Goal: Find specific page/section: Find specific page/section

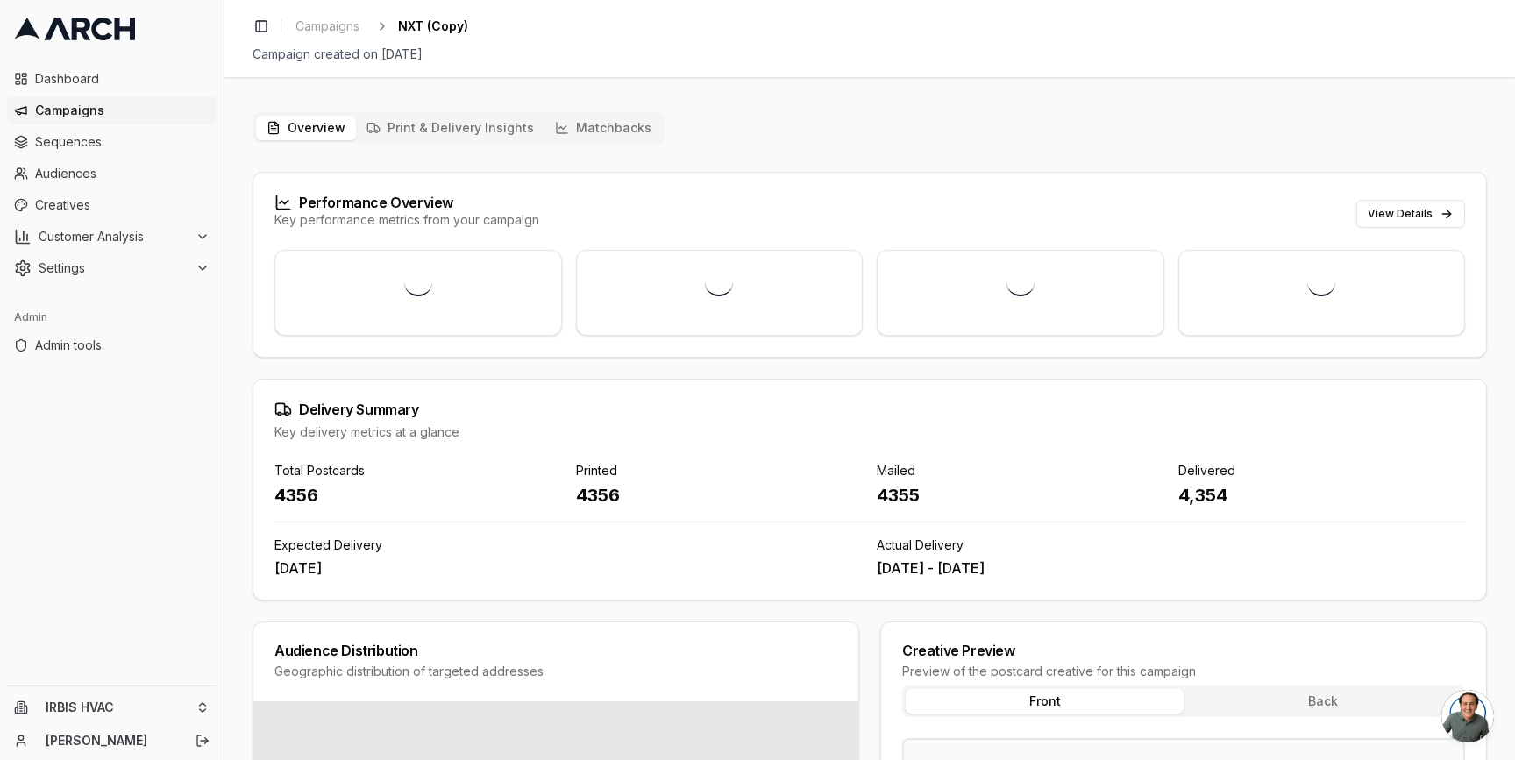
click at [117, 116] on span "Campaigns" at bounding box center [122, 111] width 174 height 18
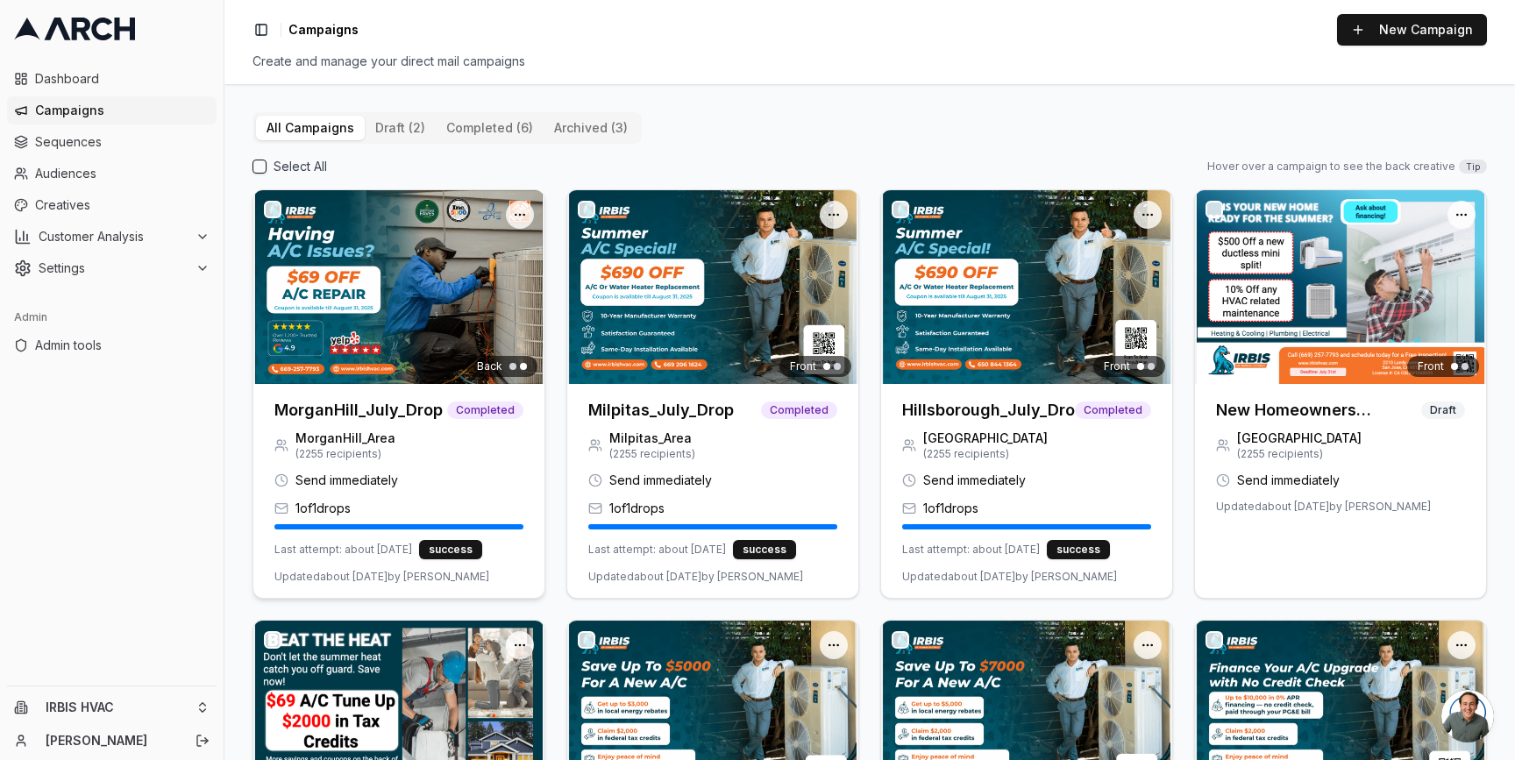
click at [380, 288] on div at bounding box center [398, 287] width 291 height 194
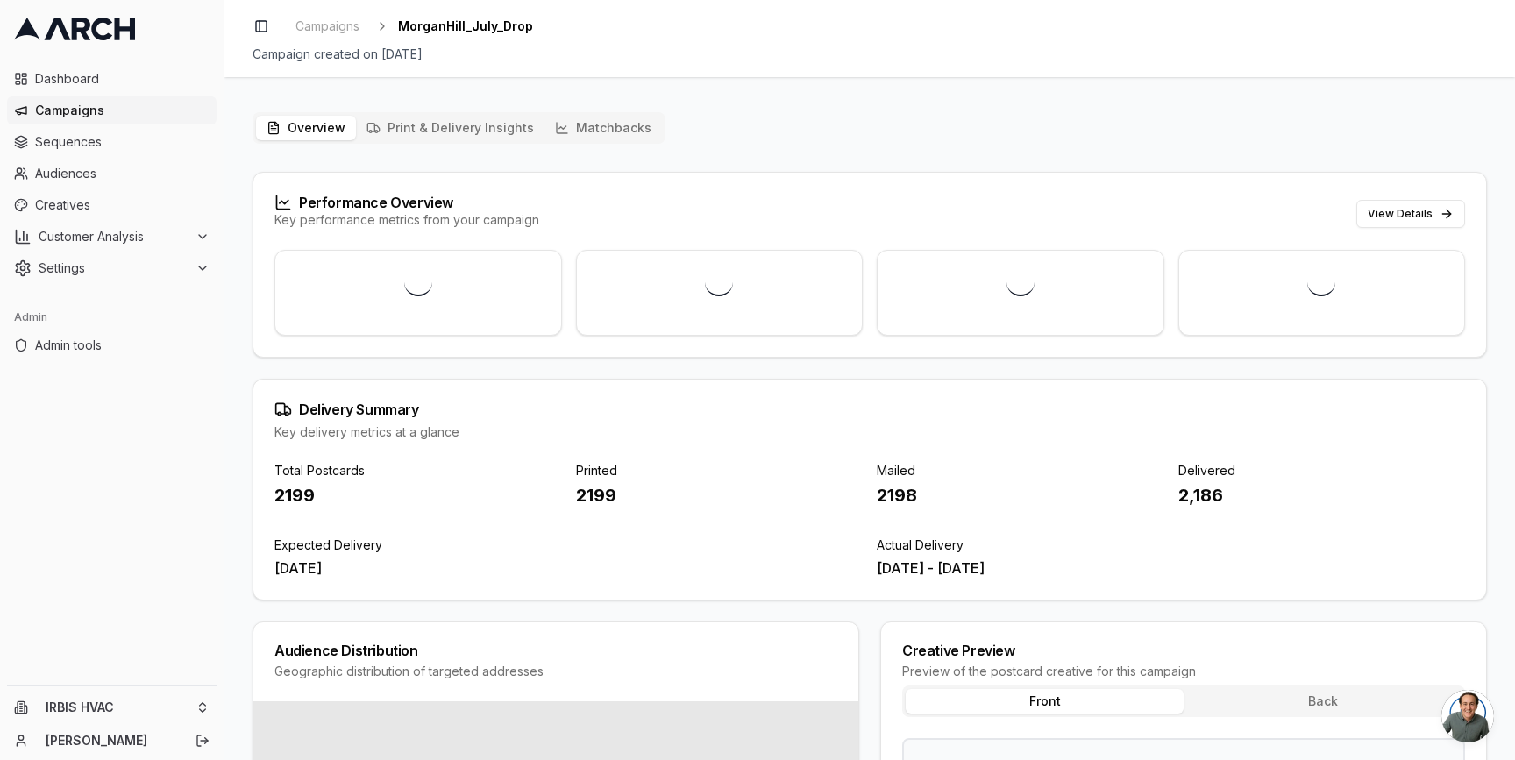
click at [579, 127] on button "Matchbacks" at bounding box center [602, 128] width 117 height 25
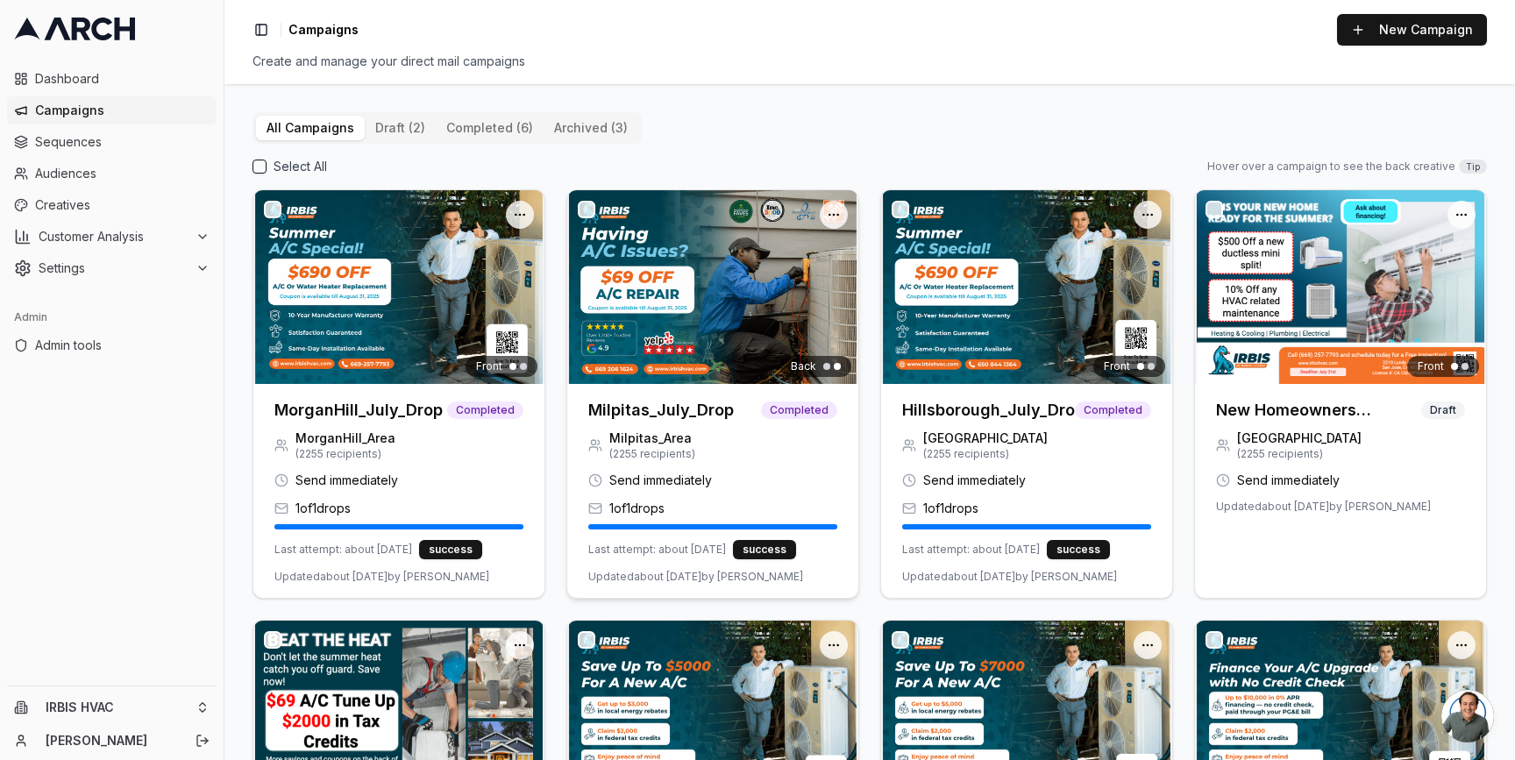
click at [686, 331] on div at bounding box center [712, 287] width 291 height 194
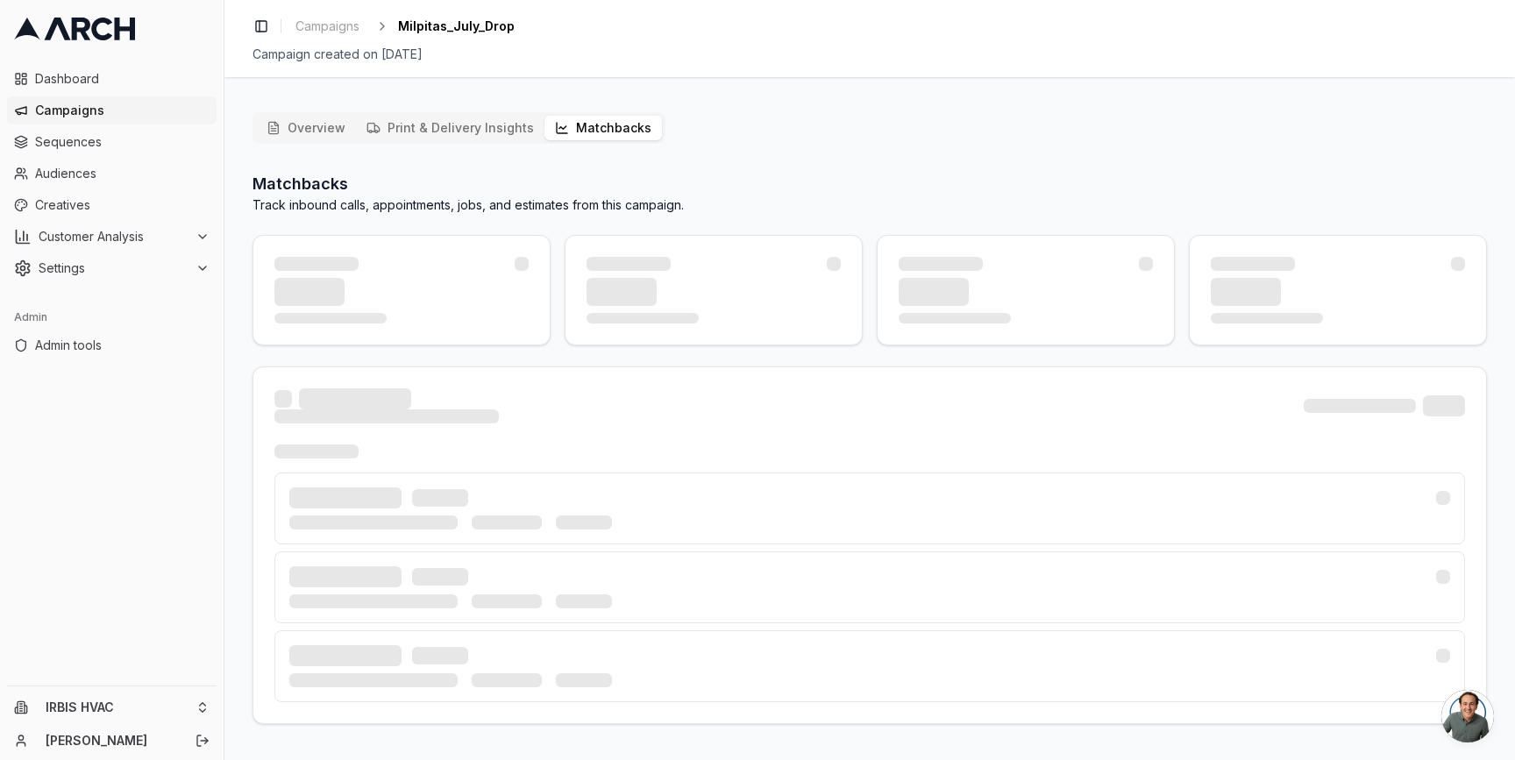
click at [600, 138] on button "Matchbacks" at bounding box center [602, 128] width 117 height 25
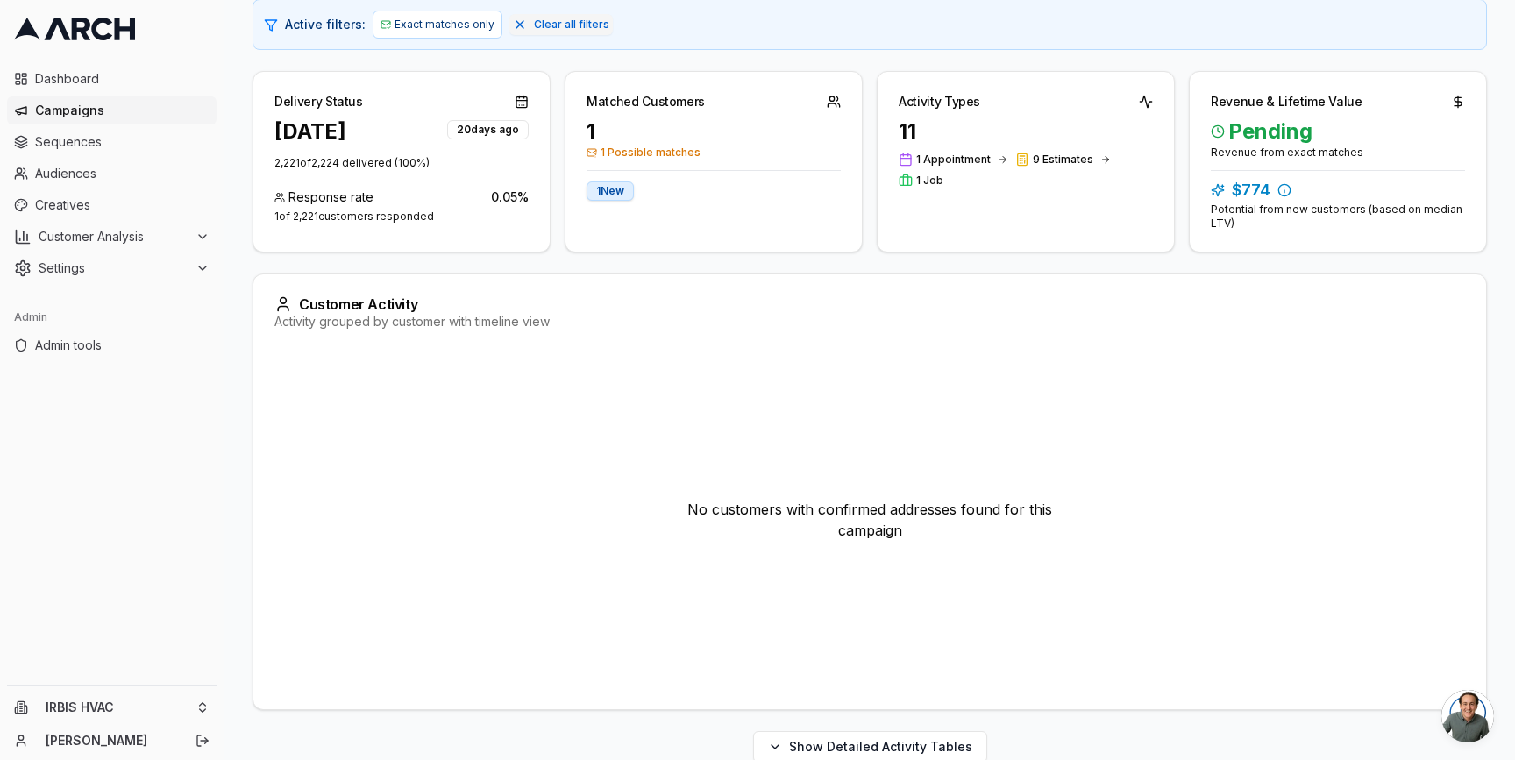
scroll to position [319, 0]
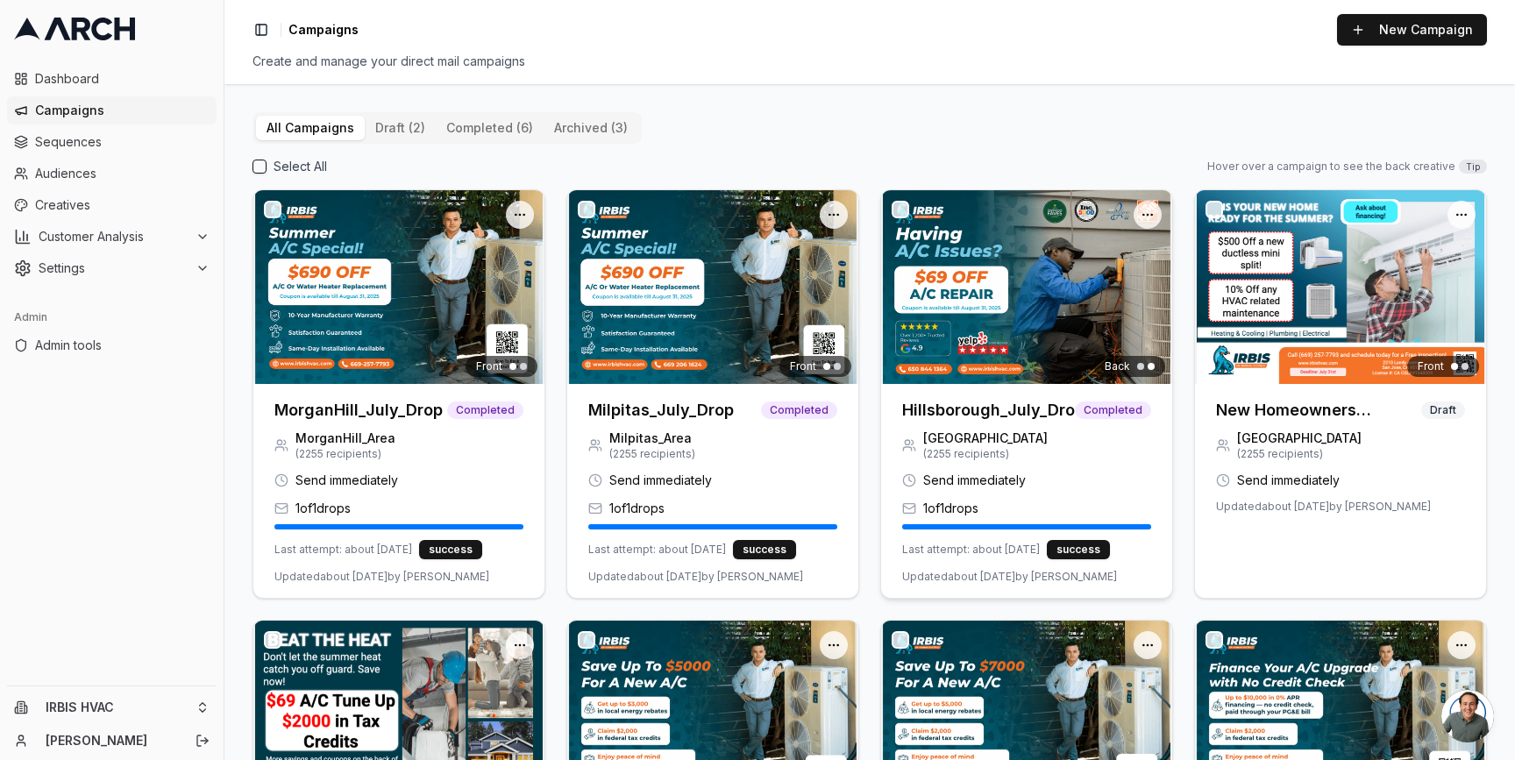
click at [922, 310] on img at bounding box center [1026, 287] width 291 height 194
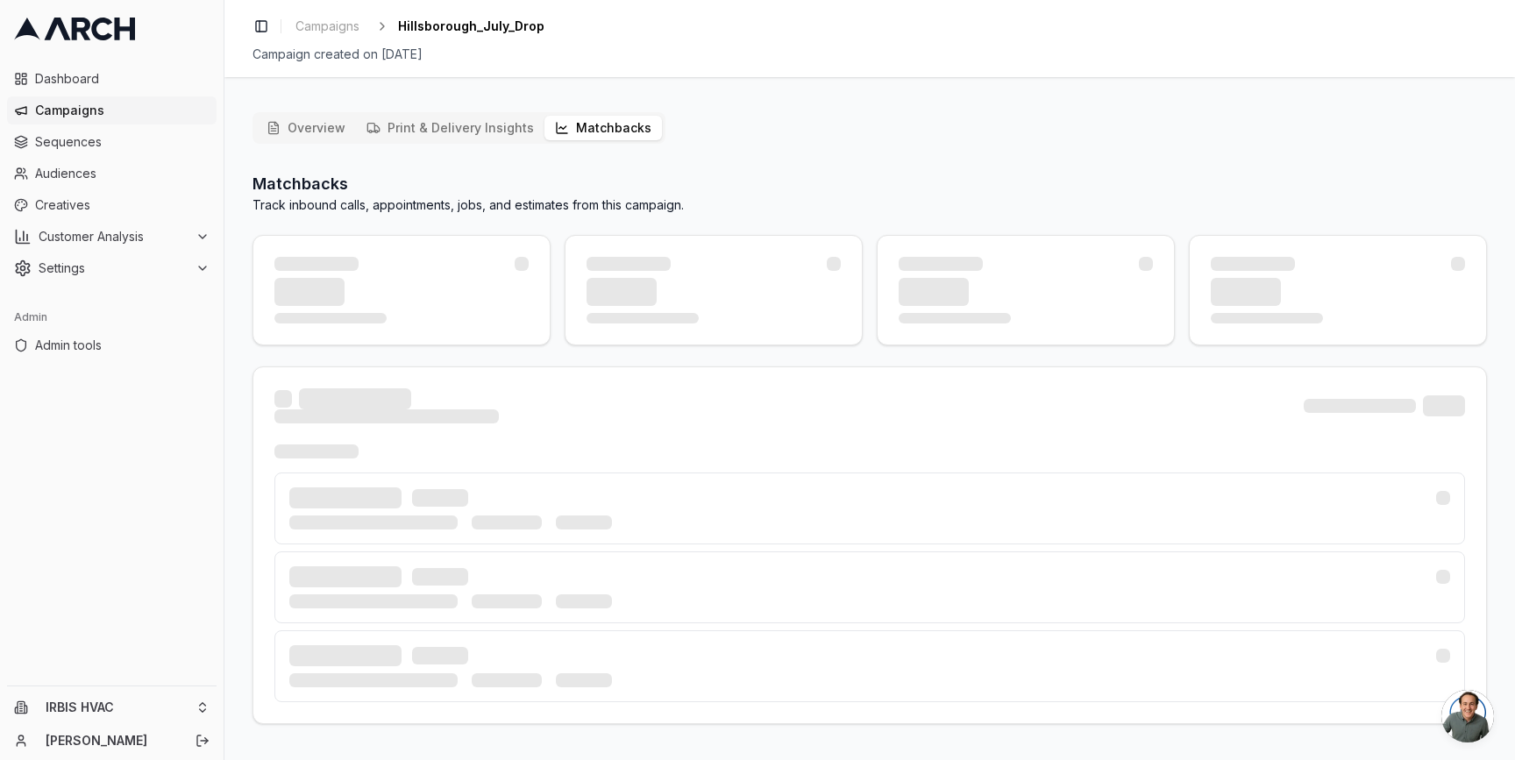
click at [578, 134] on button "Matchbacks" at bounding box center [602, 128] width 117 height 25
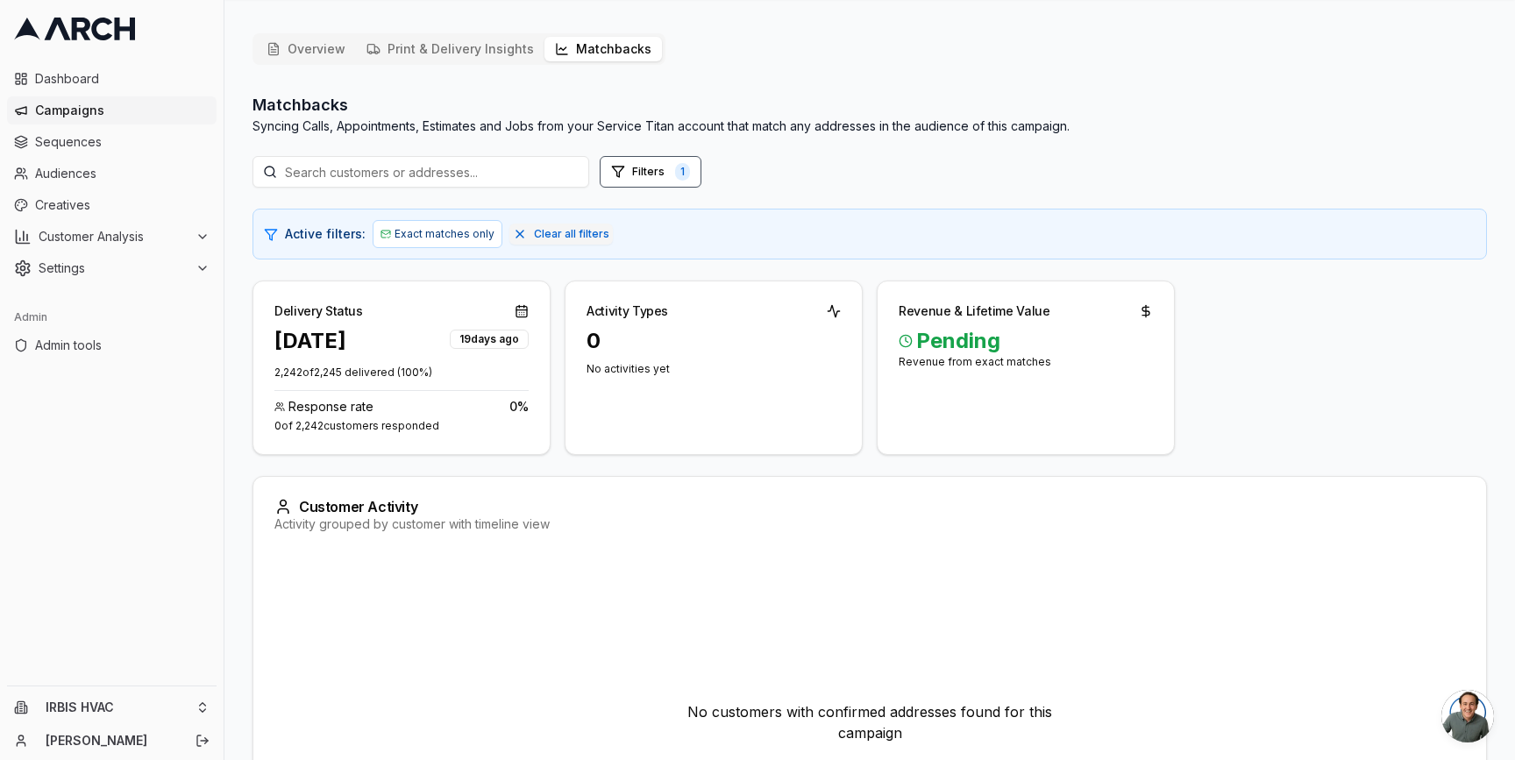
scroll to position [259, 0]
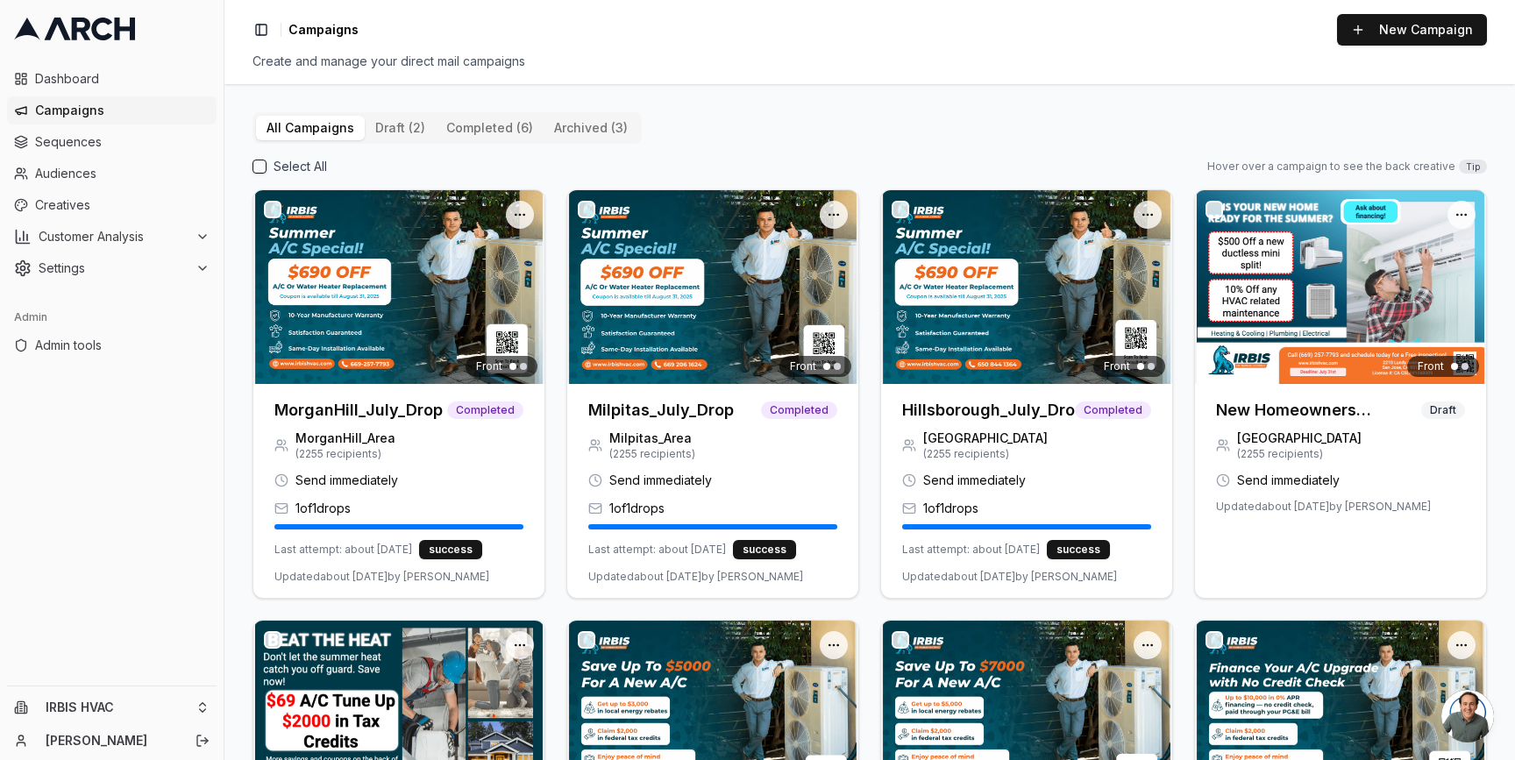
scroll to position [295, 0]
